Goal: Task Accomplishment & Management: Use online tool/utility

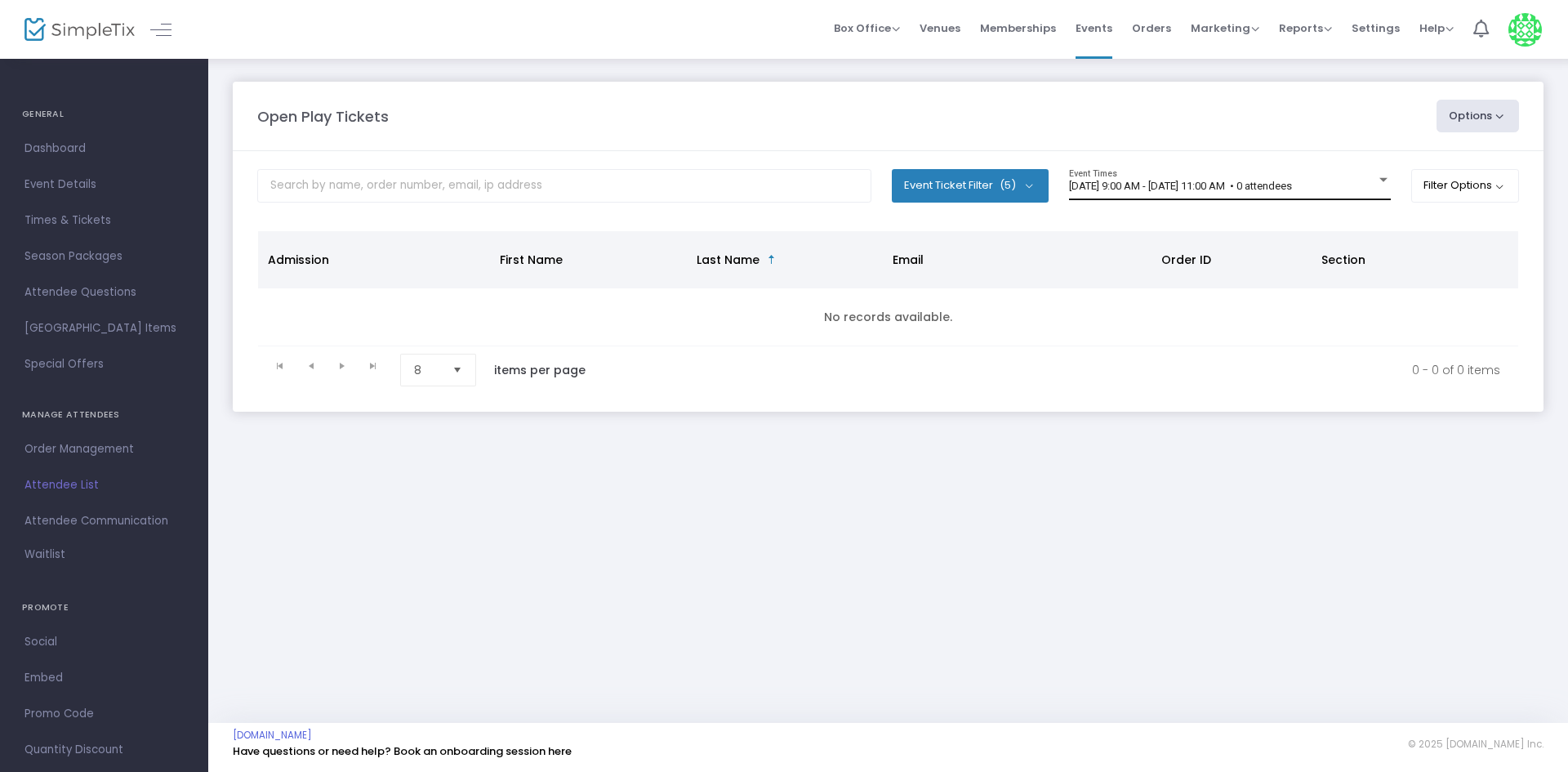
click at [1225, 197] on div "[DATE] 9:00 AM - [DATE] 11:00 AM • 0 attendees Event Times" at bounding box center [1229, 185] width 322 height 31
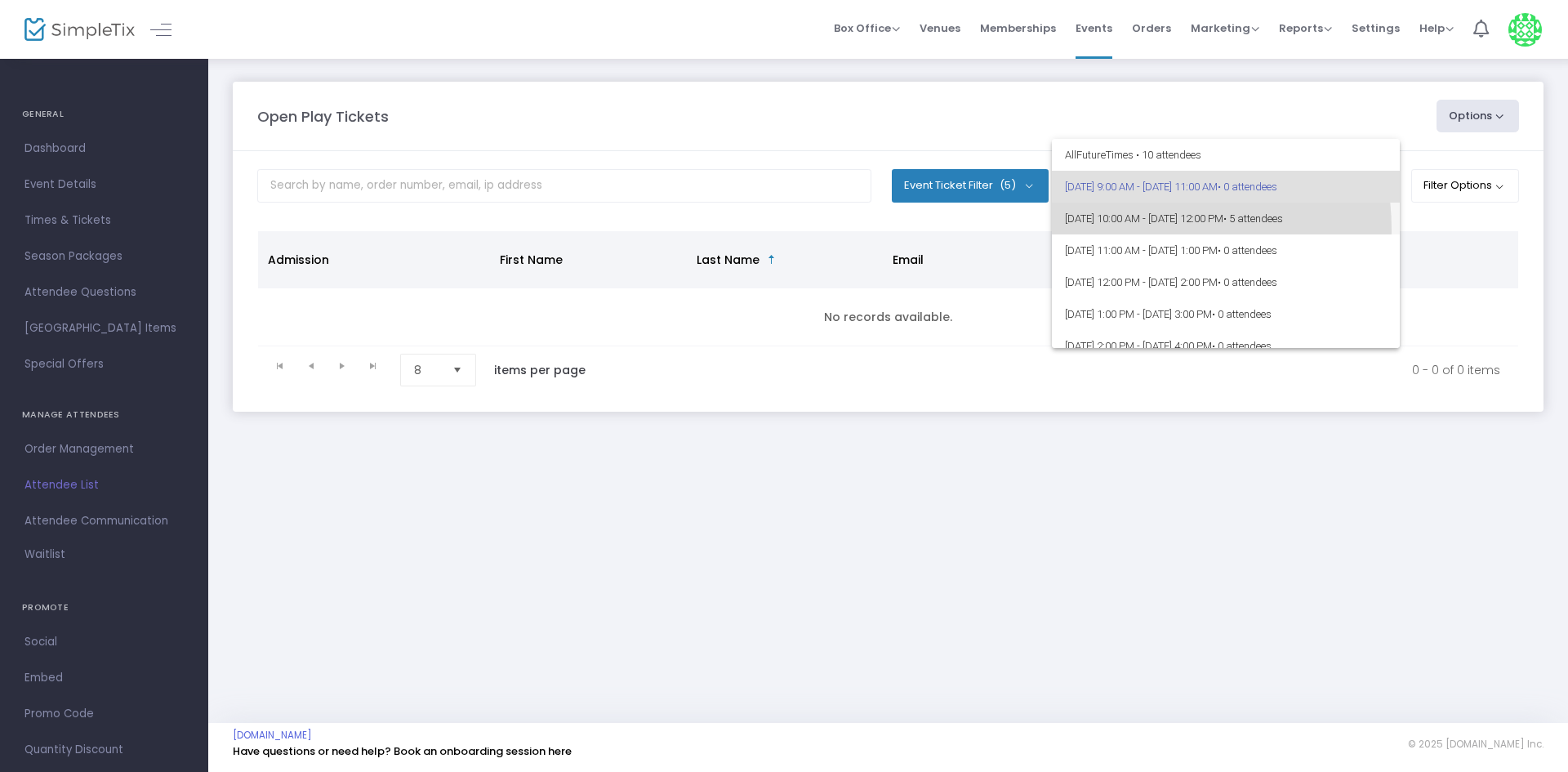
click at [1126, 230] on span "9/17/2025 @ 10:00 AM - 9/17/2025 @ 12:00 PM • 5 attendees" at bounding box center [1225, 218] width 322 height 32
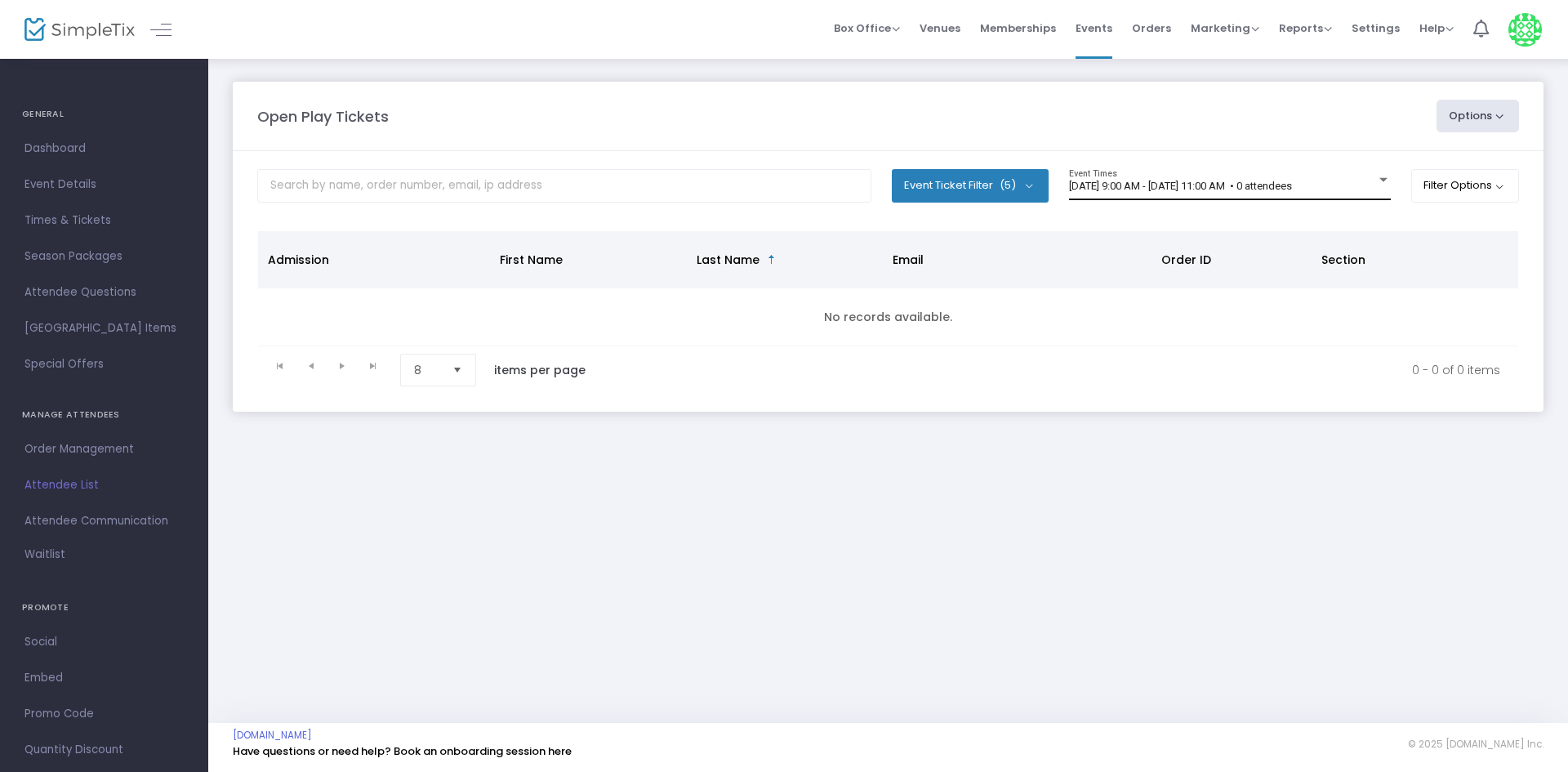
click at [1257, 198] on div "[DATE] 9:00 AM - [DATE] 11:00 AM • 0 attendees Event Times" at bounding box center [1229, 185] width 322 height 31
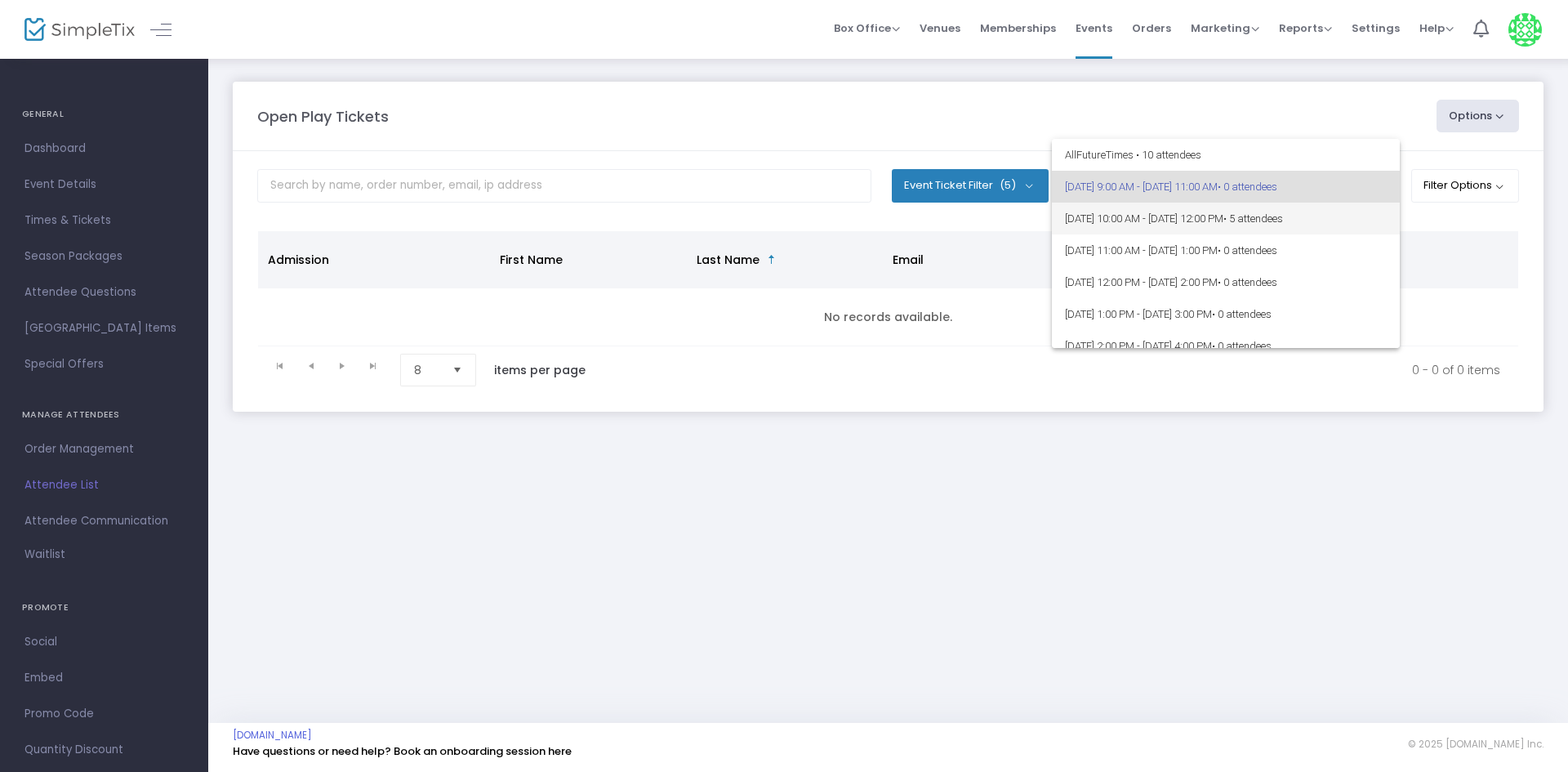
click at [1244, 221] on span "[DATE] 10:00 AM - [DATE] 12:00 PM • 5 attendees" at bounding box center [1225, 218] width 322 height 32
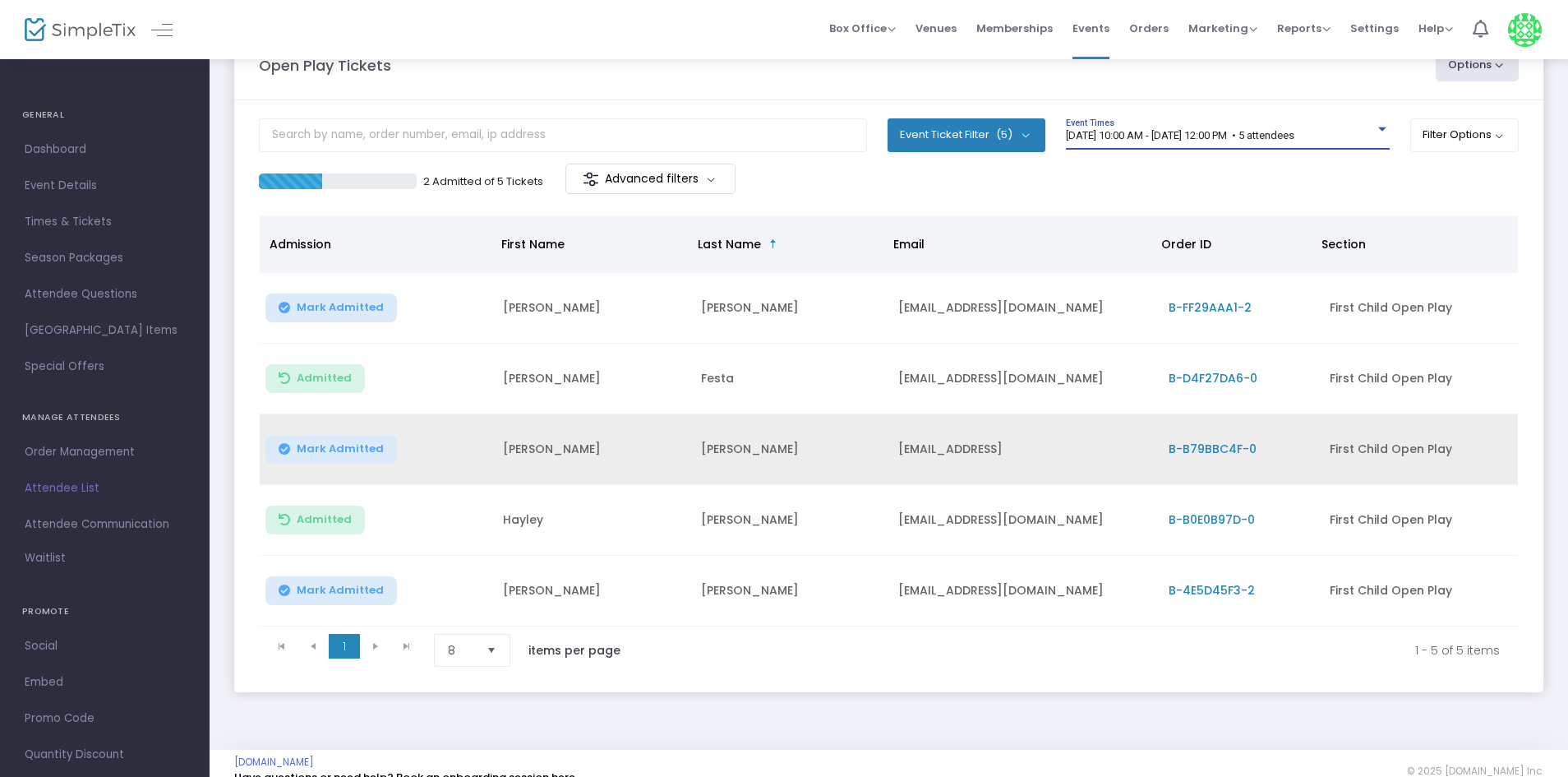
scroll to position [80, 0]
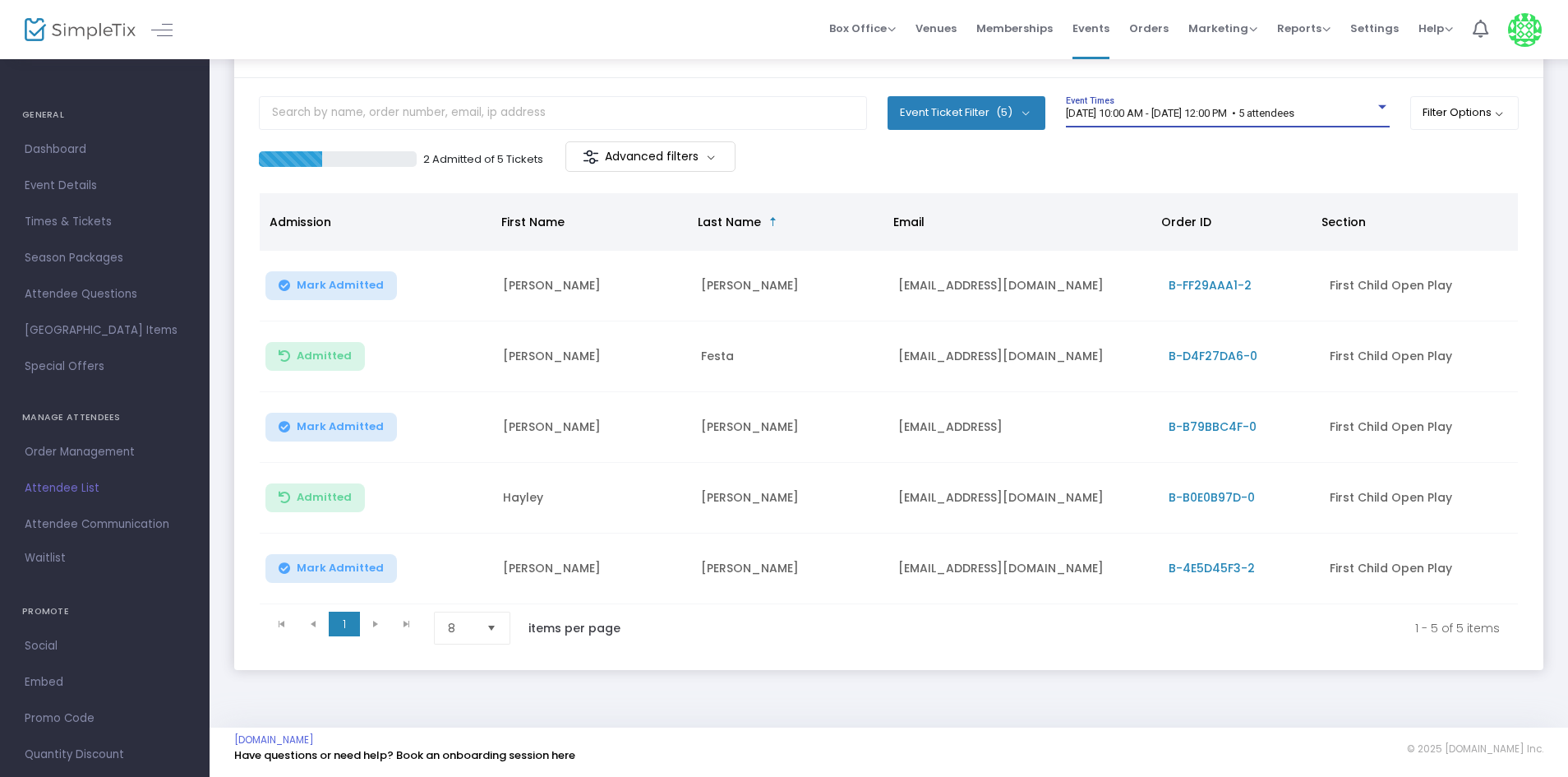
click at [1283, 109] on span "[DATE] 10:00 AM - [DATE] 12:00 PM • 5 attendees" at bounding box center [1180, 112] width 229 height 12
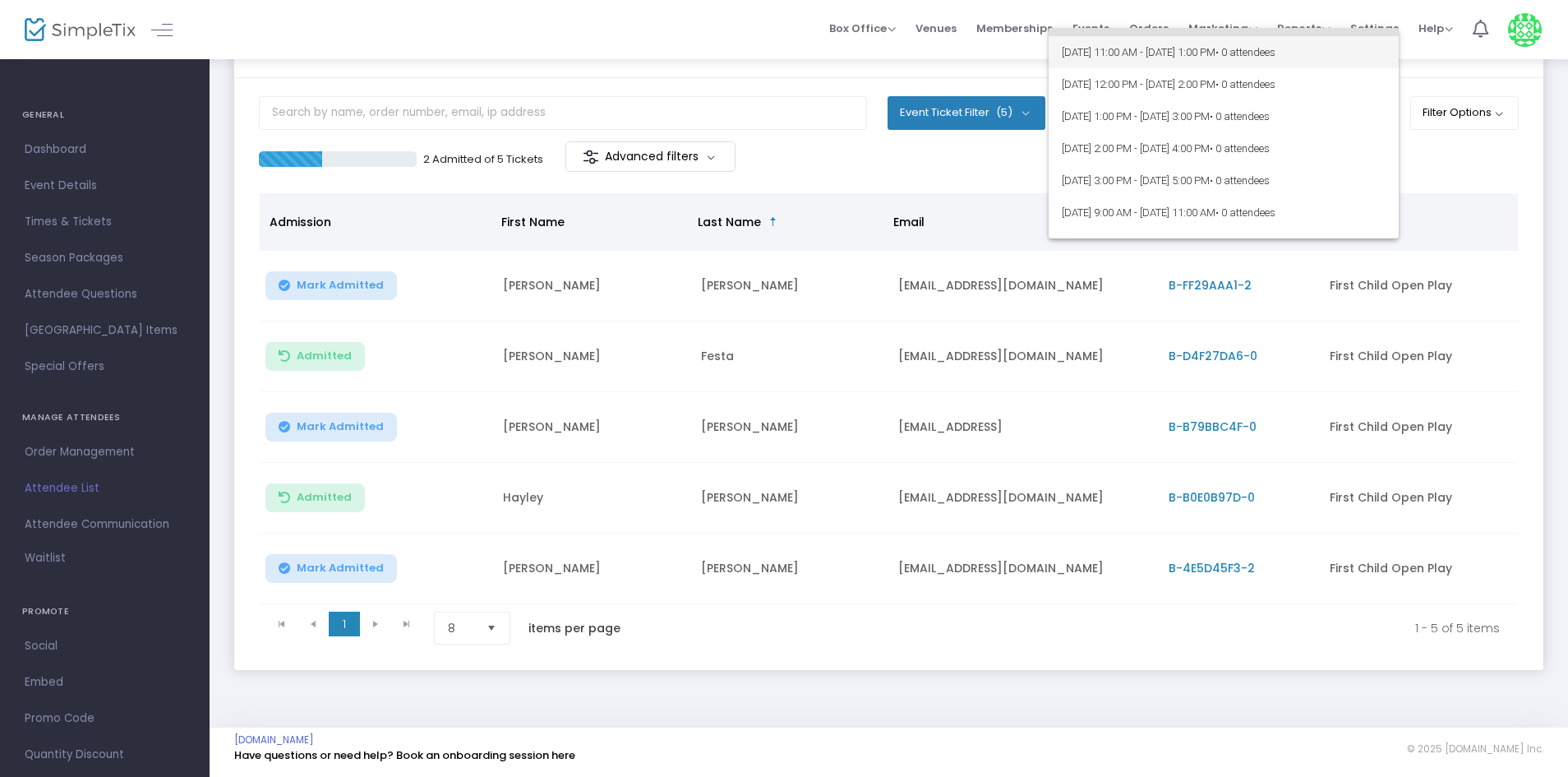
scroll to position [0, 0]
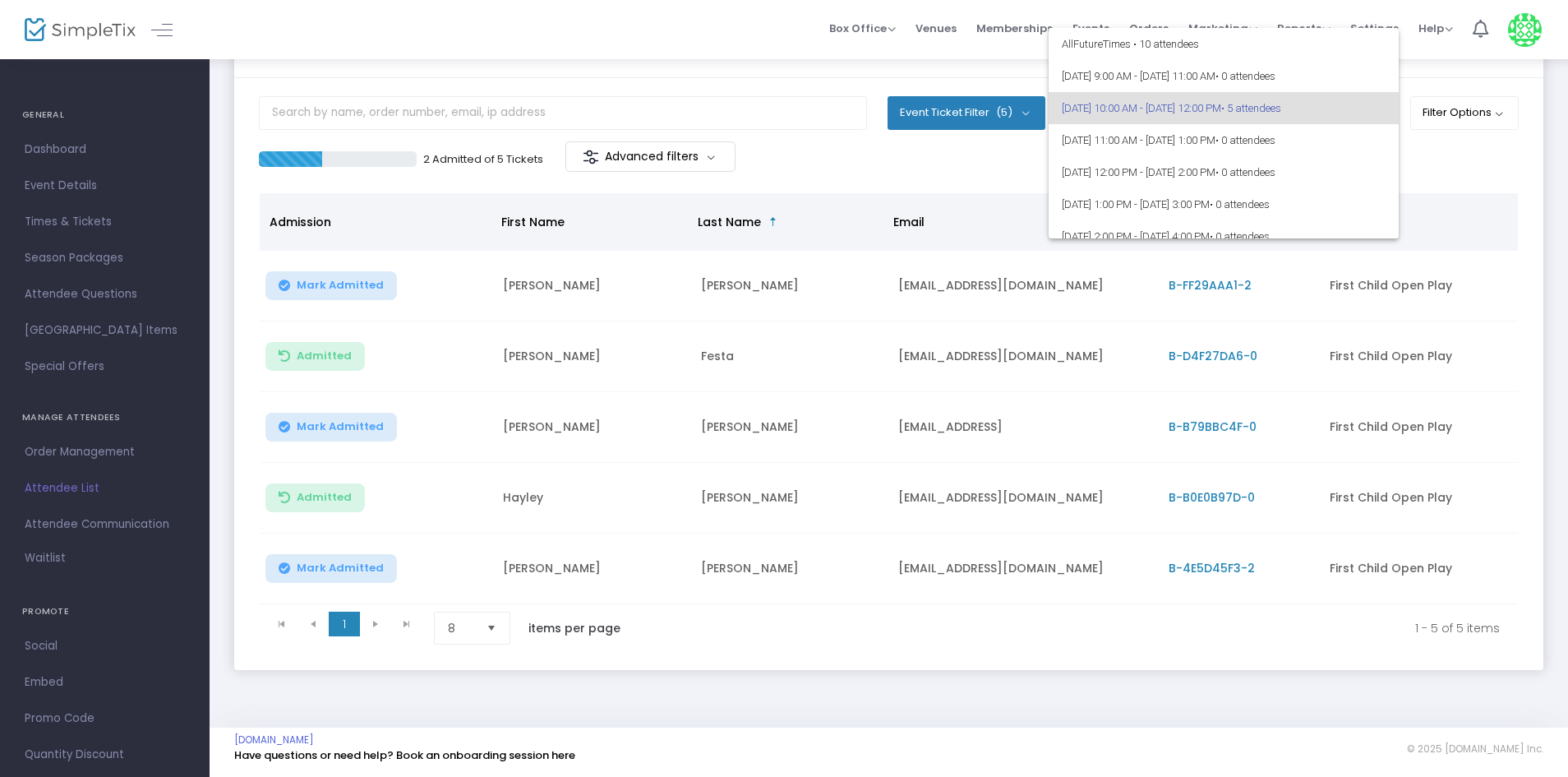
drag, startPoint x: 334, startPoint y: 30, endPoint x: 361, endPoint y: 29, distance: 27.0
click at [335, 30] on div at bounding box center [784, 388] width 1568 height 777
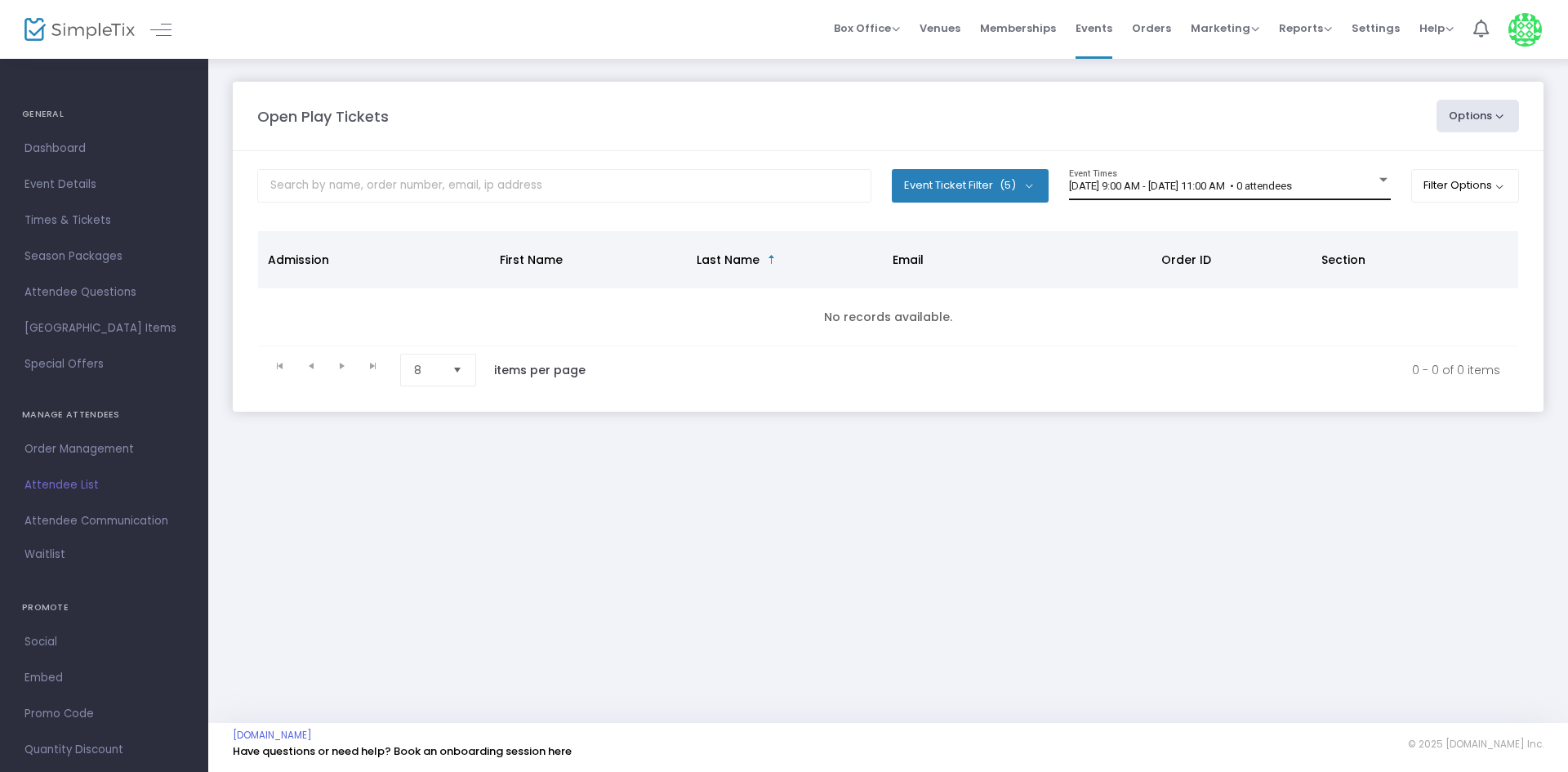
click at [1380, 187] on div "[DATE] 9:00 AM - [DATE] 11:00 AM • 0 attendees" at bounding box center [1229, 186] width 322 height 12
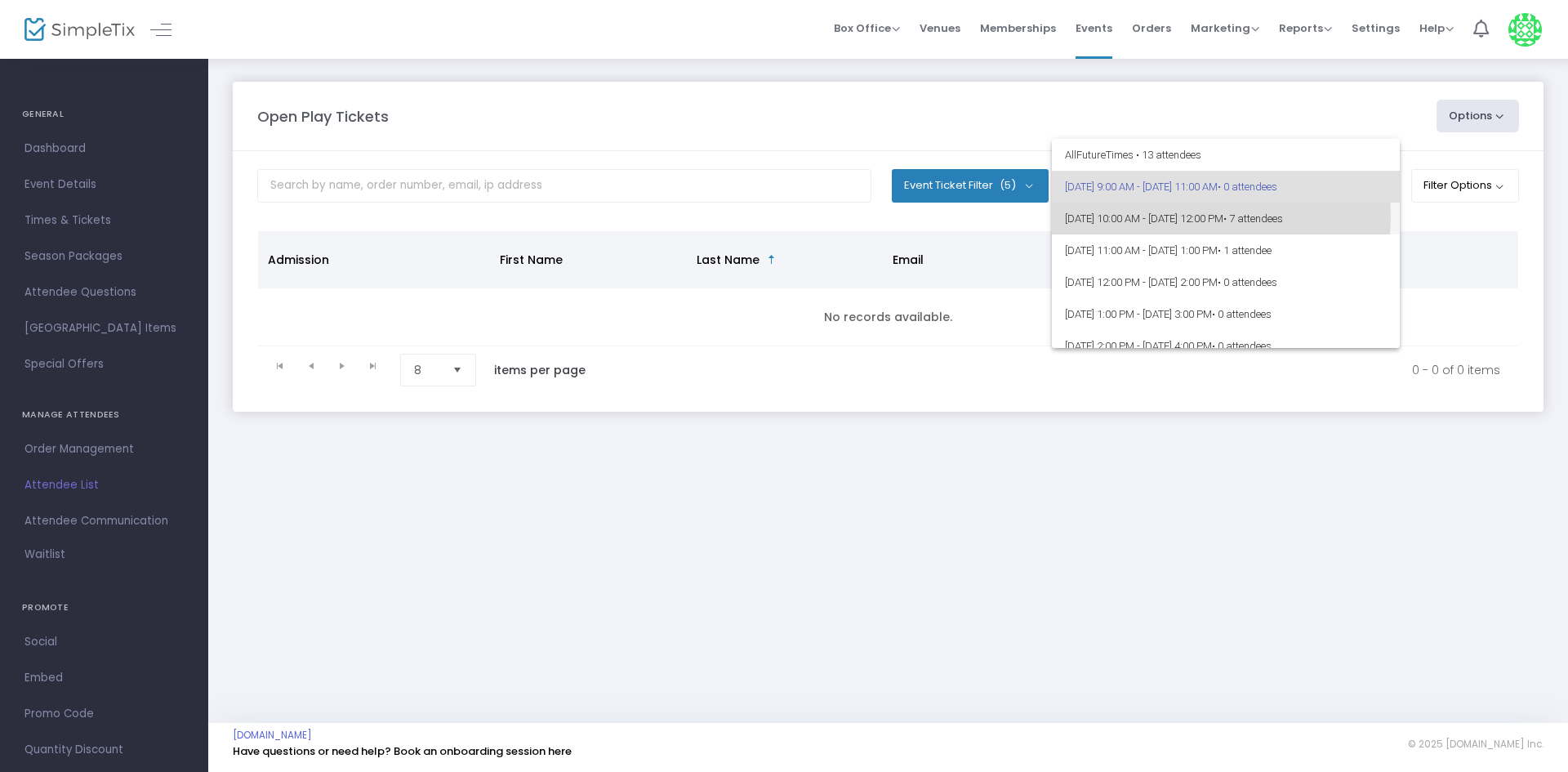
click at [1212, 217] on span "9/17/2025 @ 10:00 AM - 9/17/2025 @ 12:00 PM • 7 attendees" at bounding box center [1225, 218] width 322 height 32
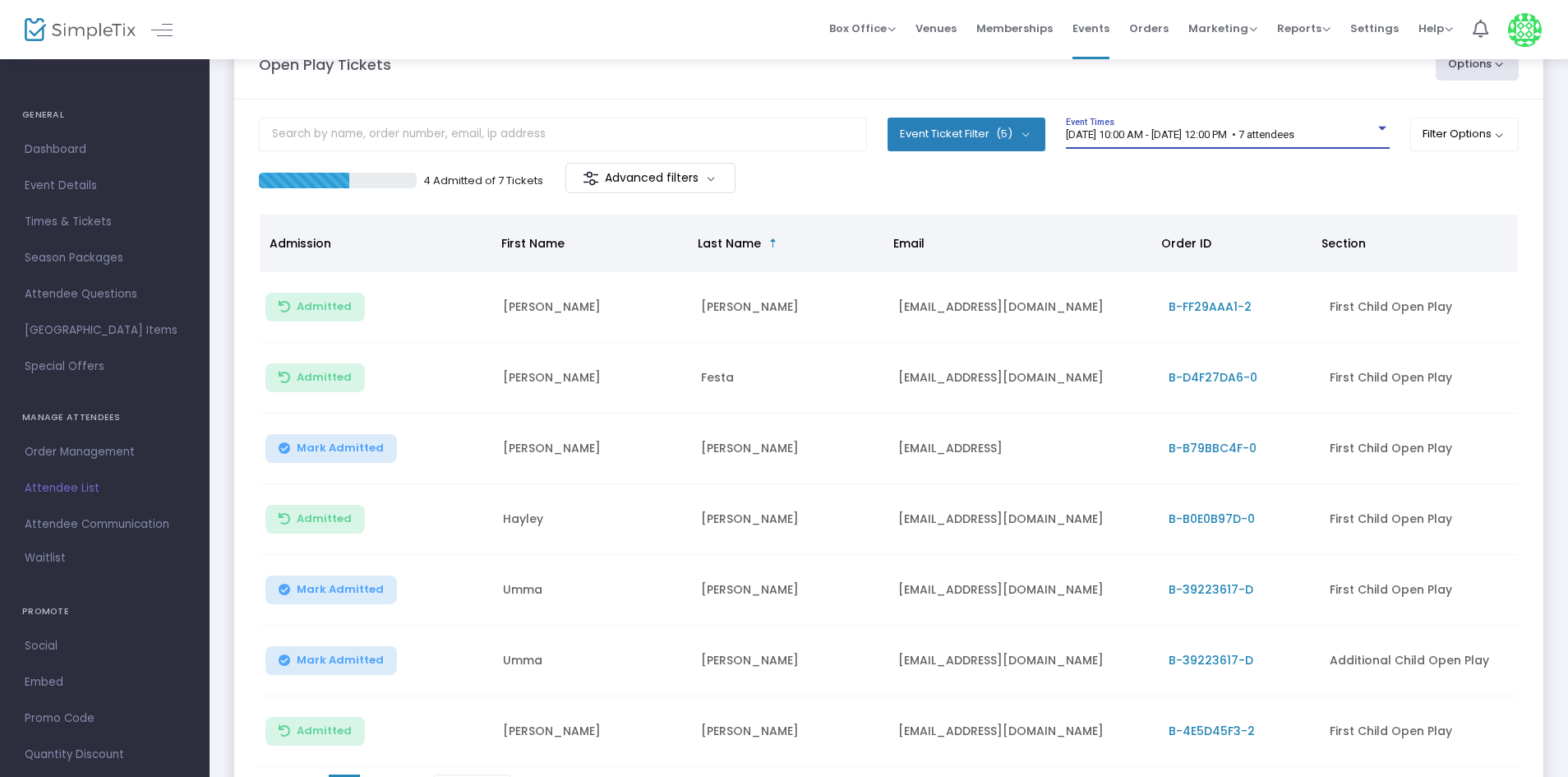
scroll to position [82, 0]
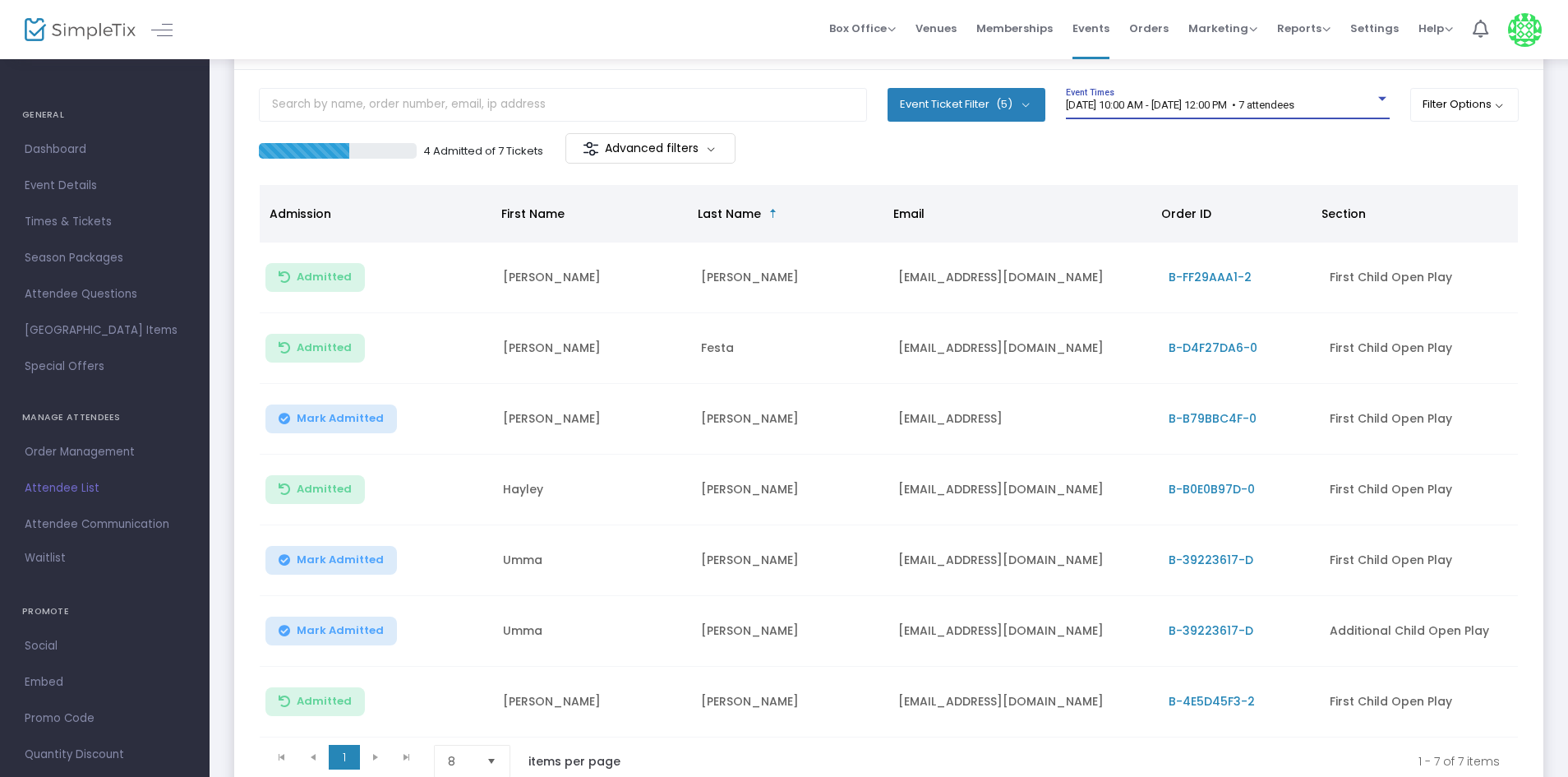
click at [331, 626] on span "Mark Admitted" at bounding box center [340, 631] width 87 height 13
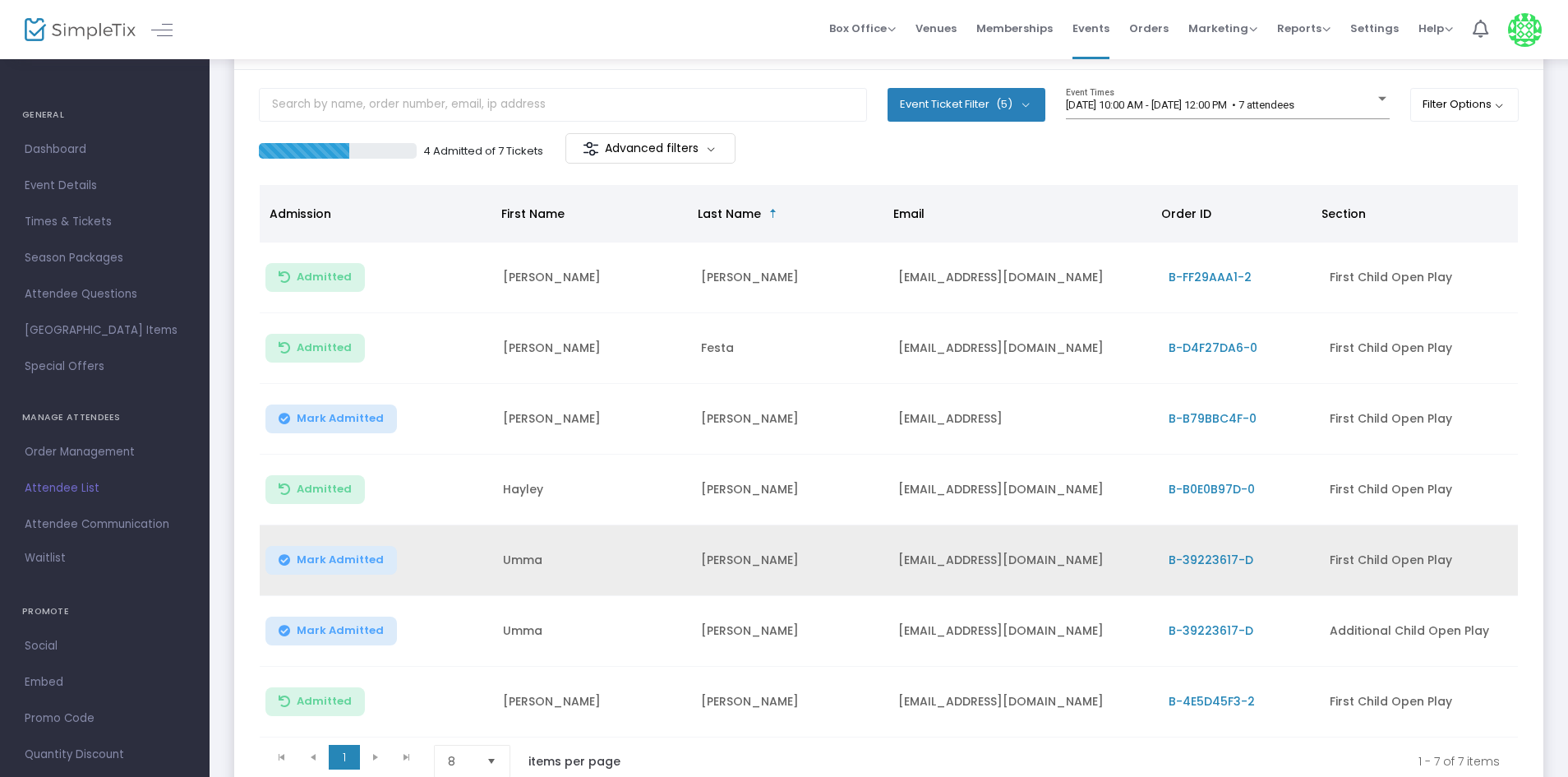
click at [299, 564] on span "Mark Admitted" at bounding box center [340, 560] width 87 height 13
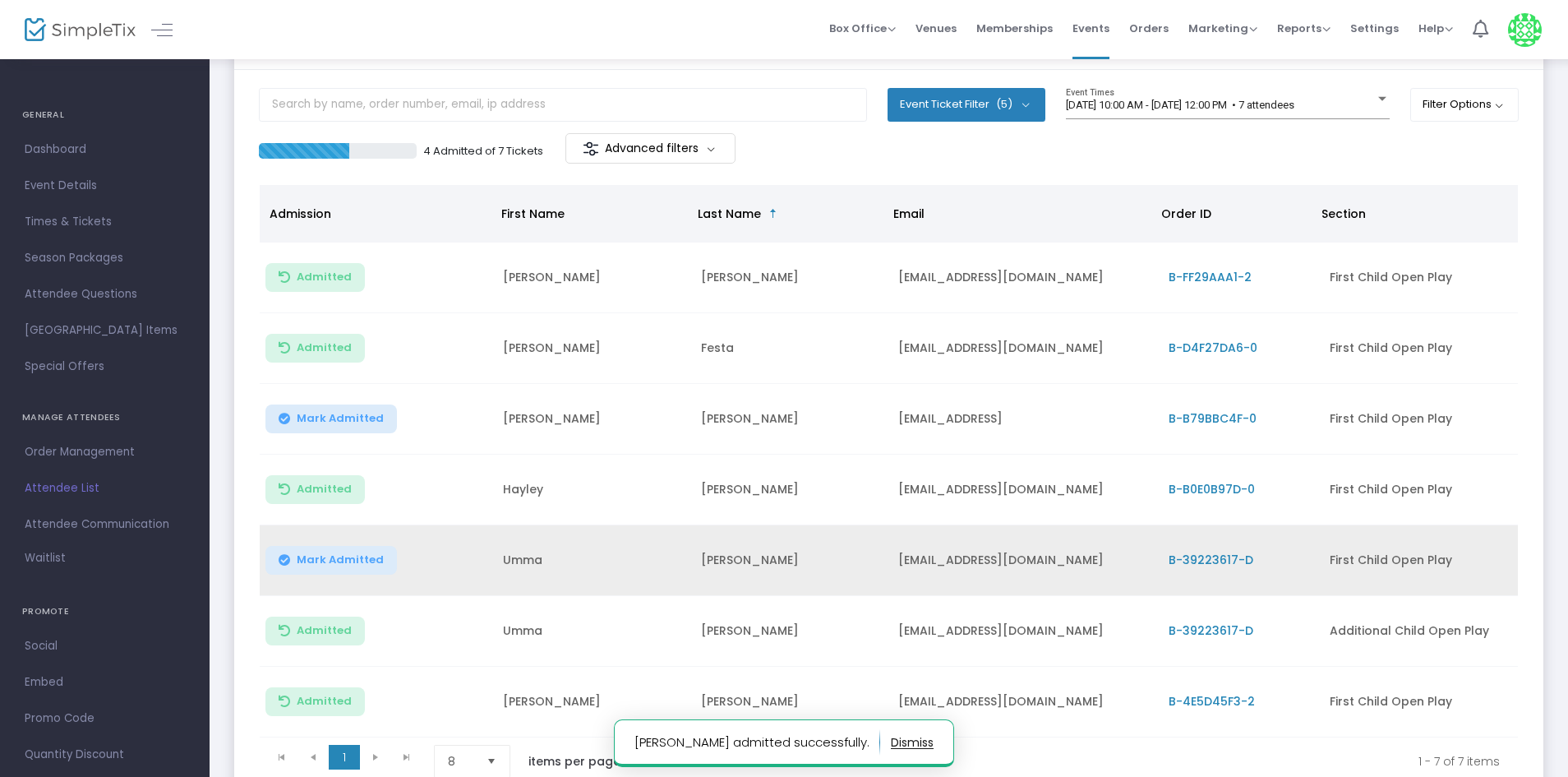
click at [280, 560] on icon "Data table" at bounding box center [284, 560] width 12 height 0
